Goal: Complete application form

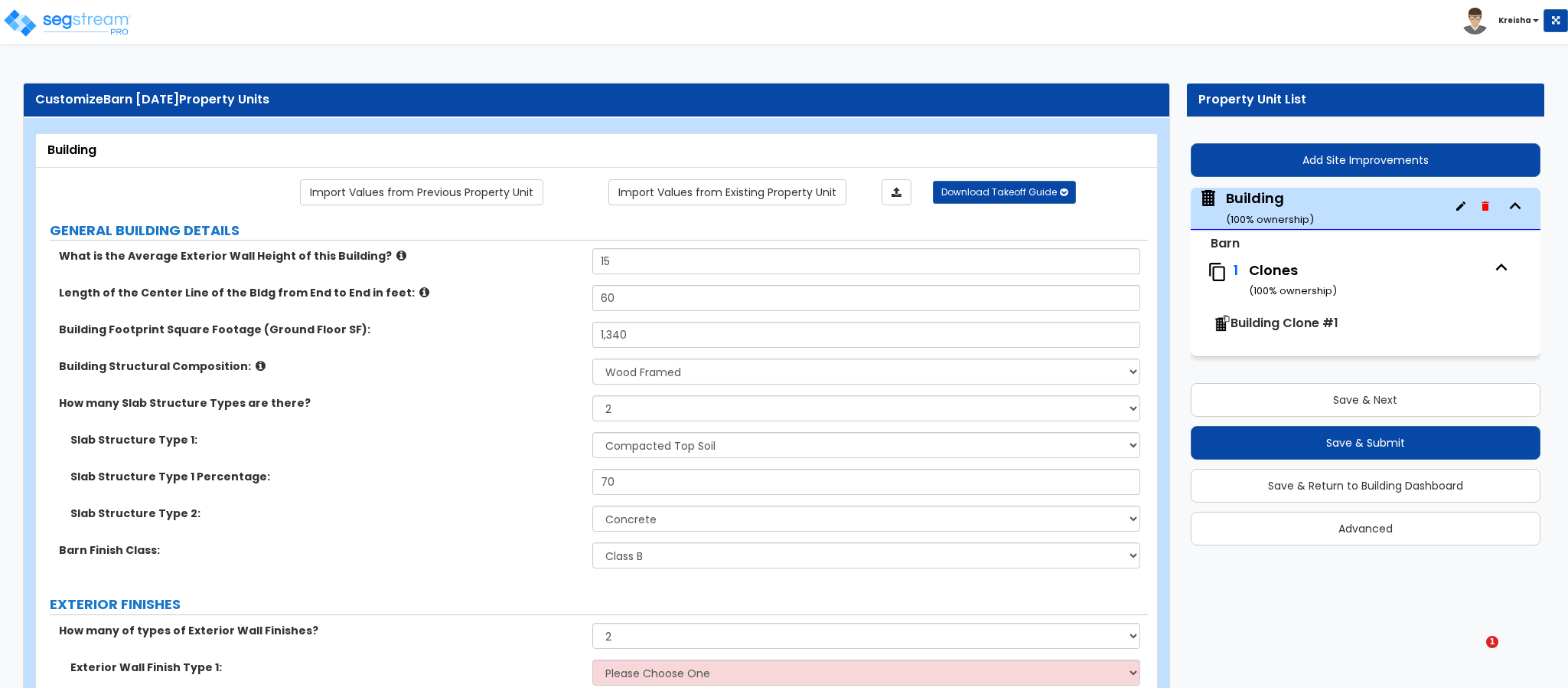
select select "7"
select select "2"
select select "1"
select select "3"
select select "1"
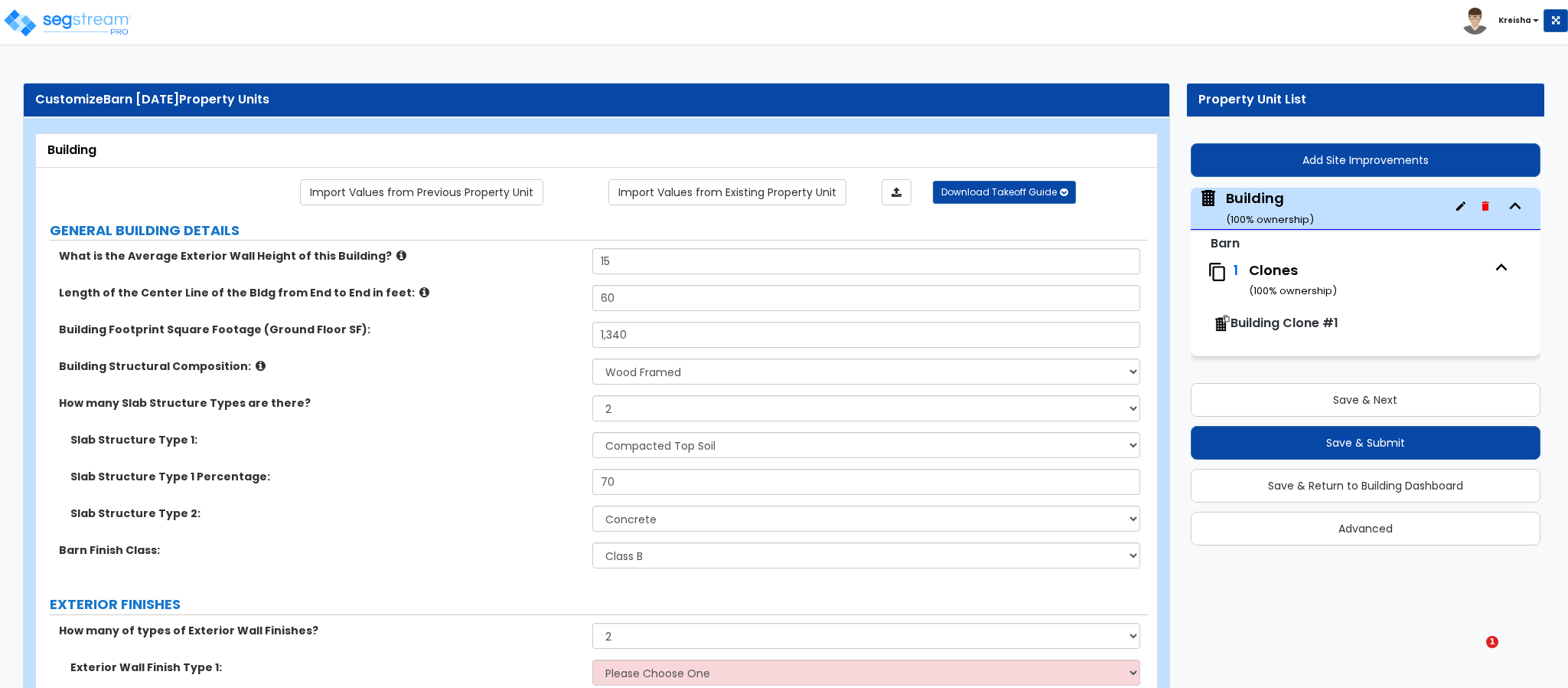
select select "2"
select select "3"
select select "4"
select select "2"
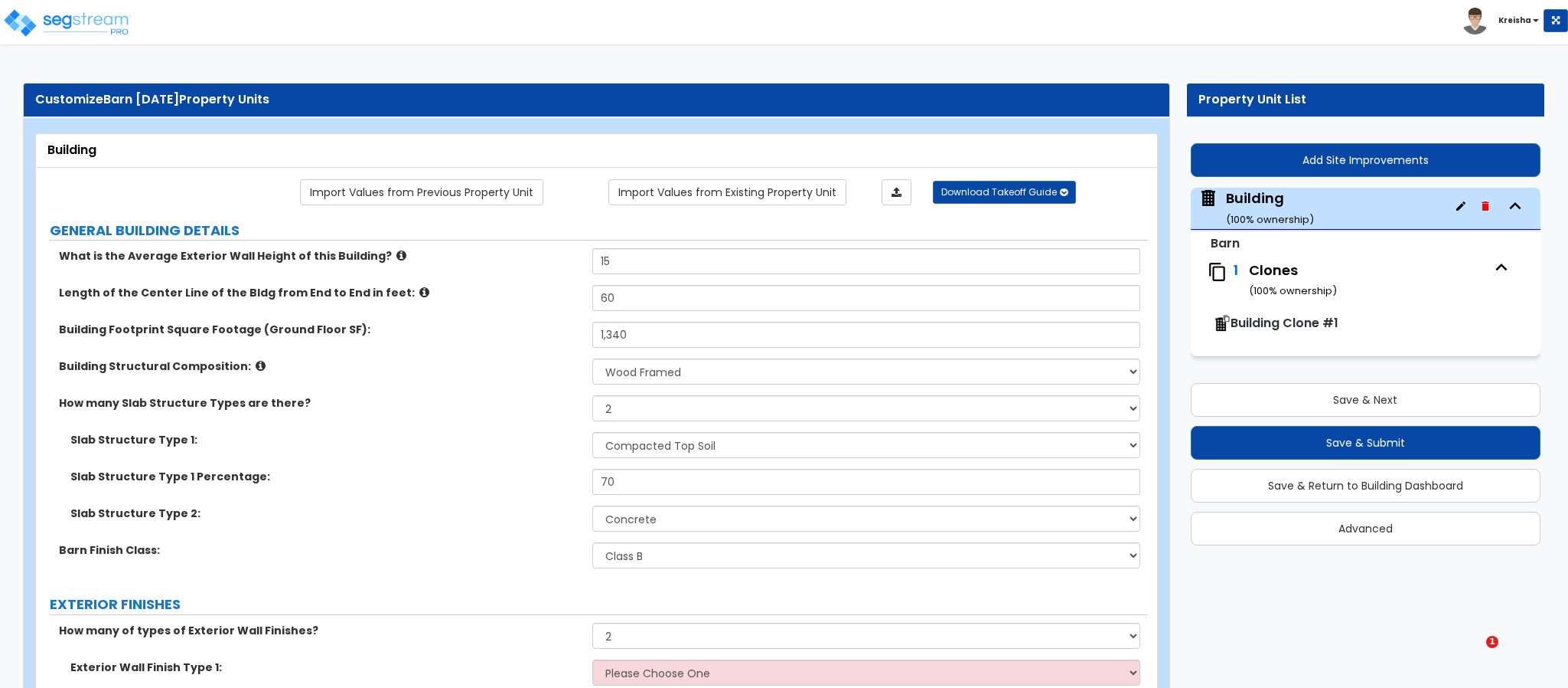
select select "3"
select select "2"
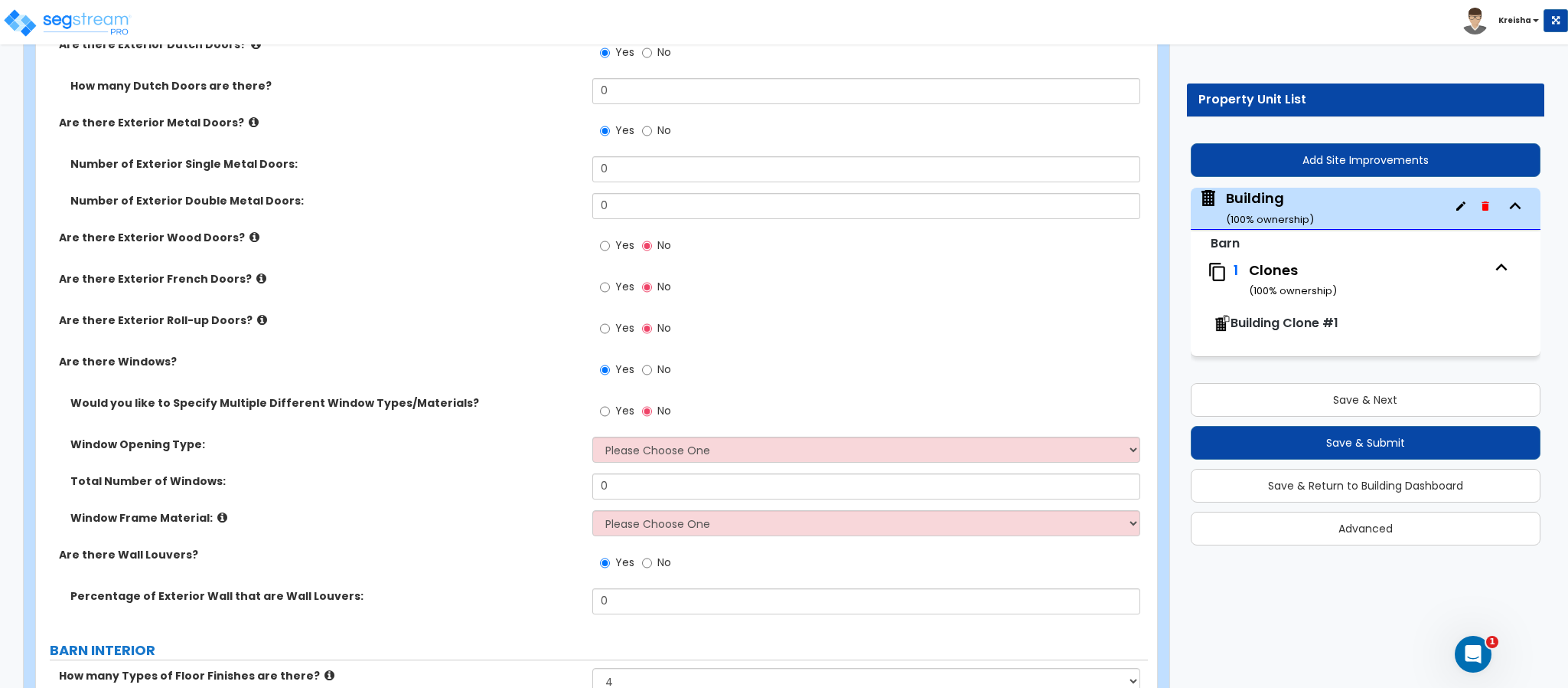
scroll to position [1242, 0]
